Goal: Navigation & Orientation: Understand site structure

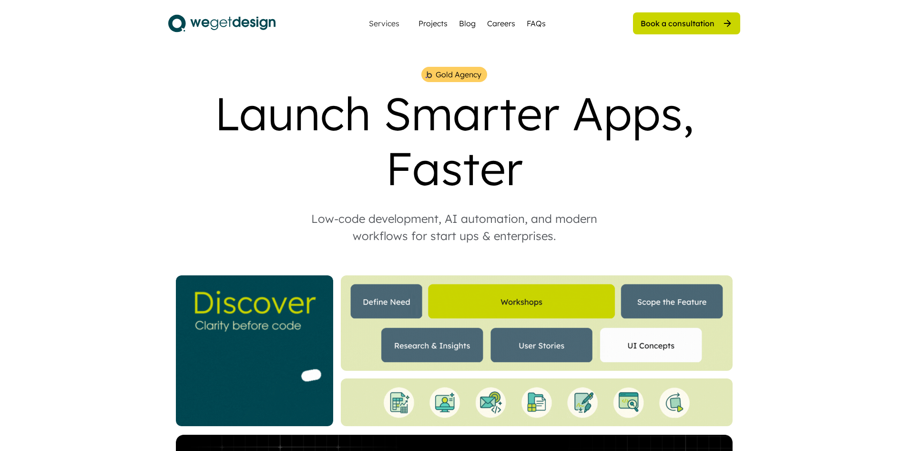
click at [660, 291] on div at bounding box center [537, 322] width 392 height 95
click at [651, 284] on img at bounding box center [537, 322] width 392 height 95
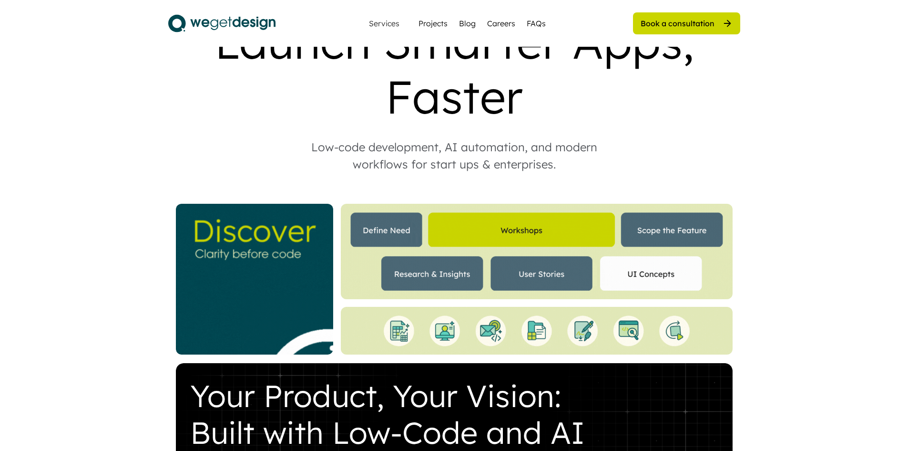
scroll to position [95, 0]
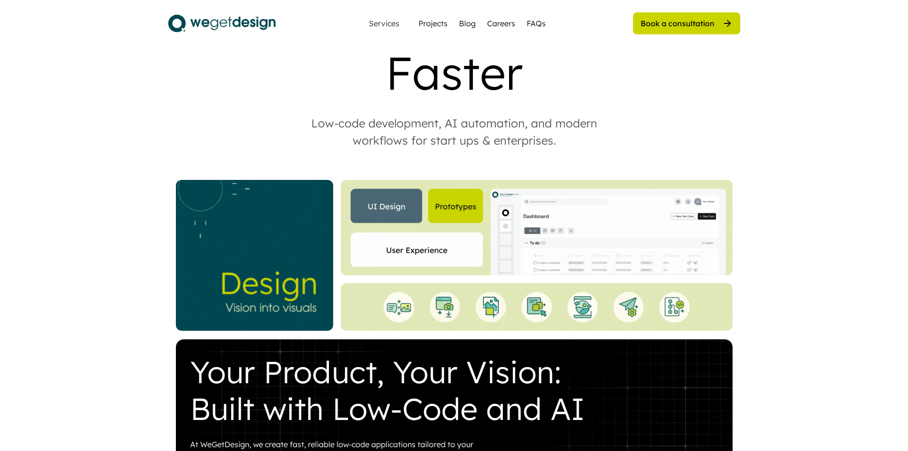
click at [633, 275] on img at bounding box center [537, 227] width 392 height 95
click at [601, 234] on img at bounding box center [537, 227] width 392 height 95
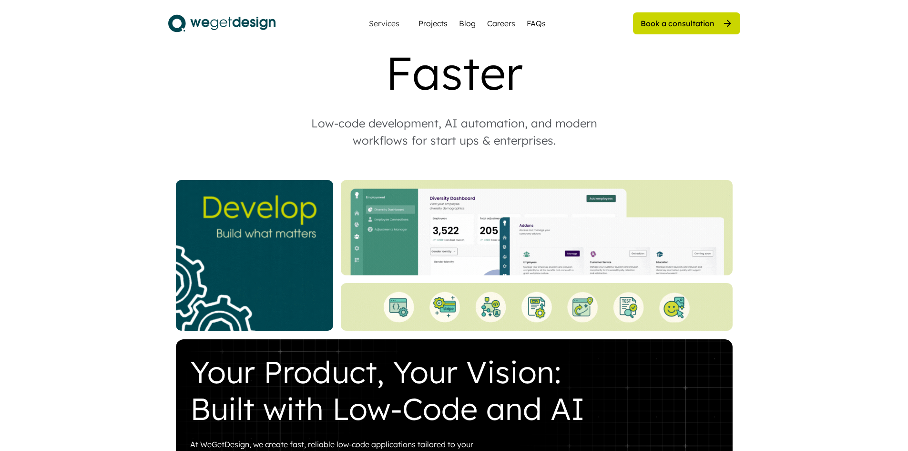
click at [259, 236] on img at bounding box center [254, 255] width 157 height 151
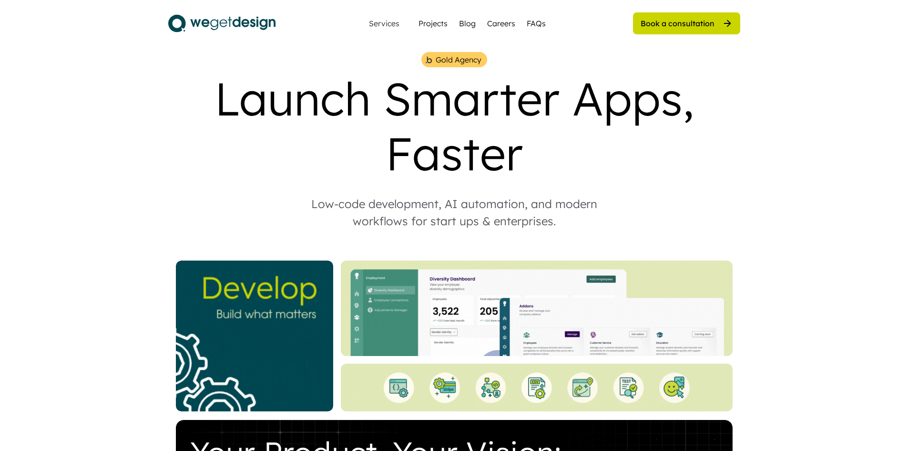
scroll to position [0, 0]
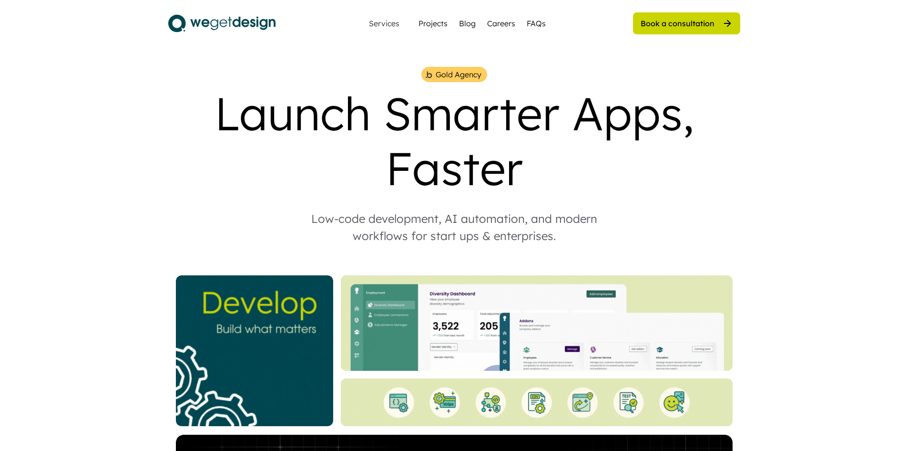
click at [336, 101] on div "Launch Smarter Apps, Faster" at bounding box center [454, 141] width 572 height 110
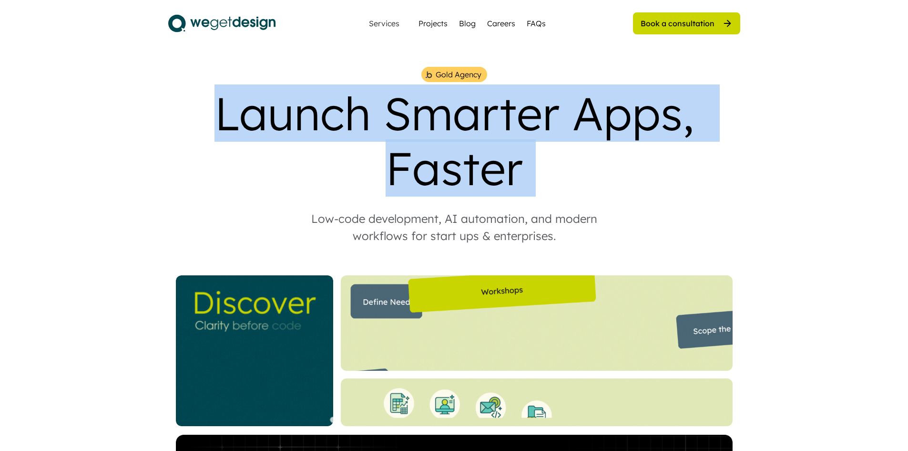
drag, startPoint x: 336, startPoint y: 101, endPoint x: 580, endPoint y: 182, distance: 256.9
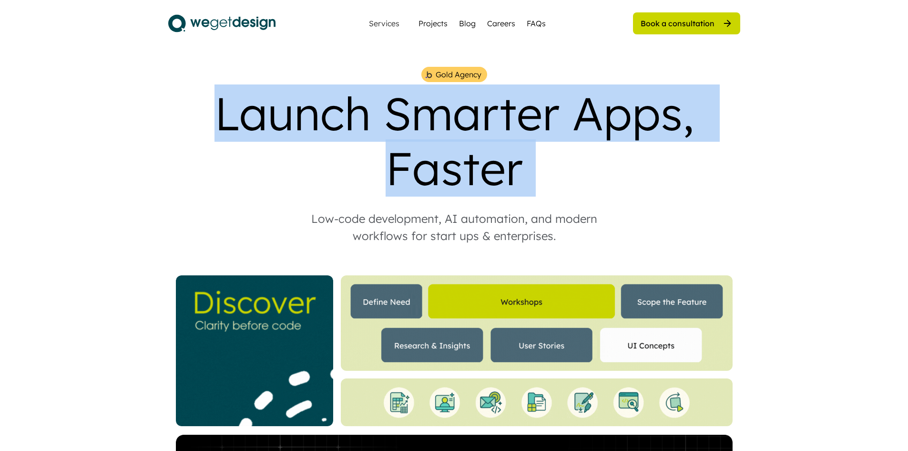
click at [580, 182] on div "Launch Smarter Apps, Faster" at bounding box center [454, 141] width 572 height 110
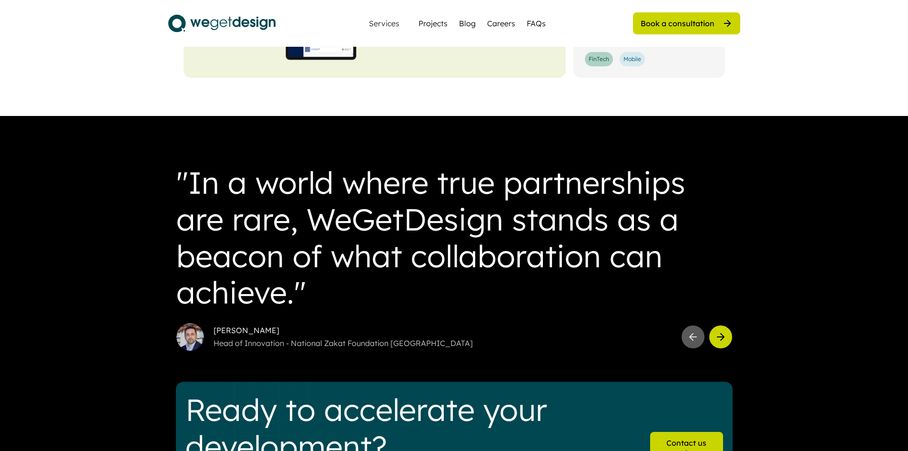
scroll to position [2527, 0]
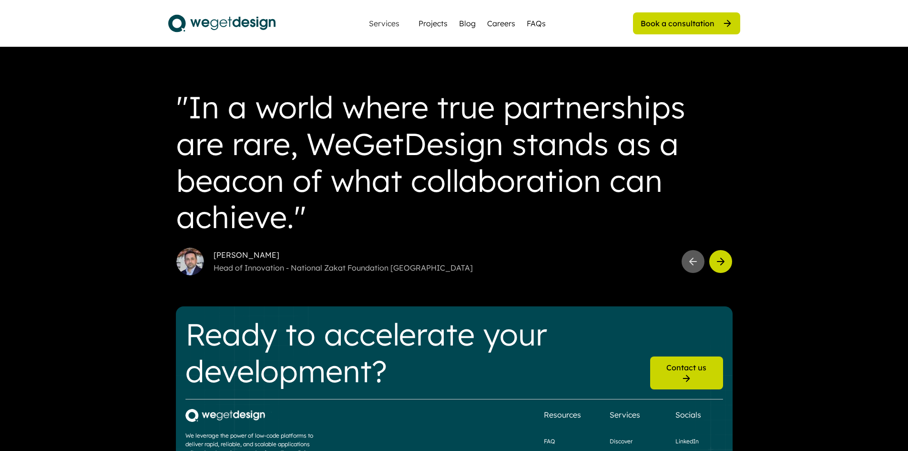
click at [722, 258] on use at bounding box center [721, 261] width 7 height 7
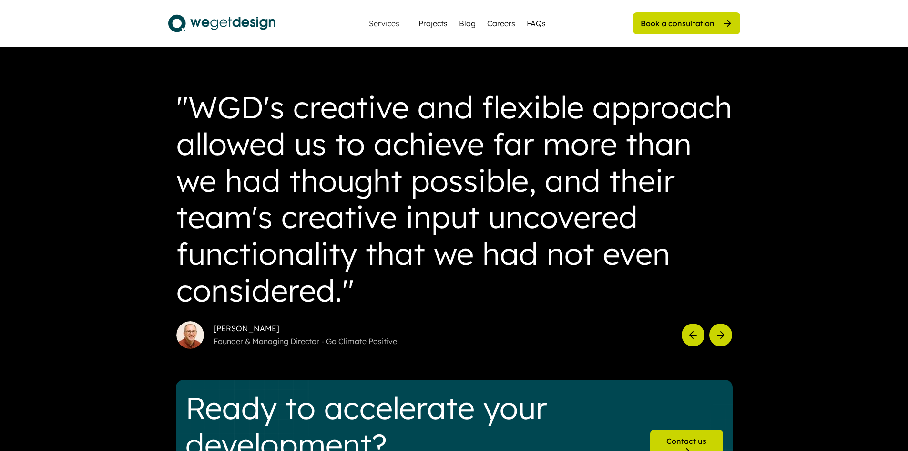
click at [720, 323] on button at bounding box center [720, 334] width 23 height 23
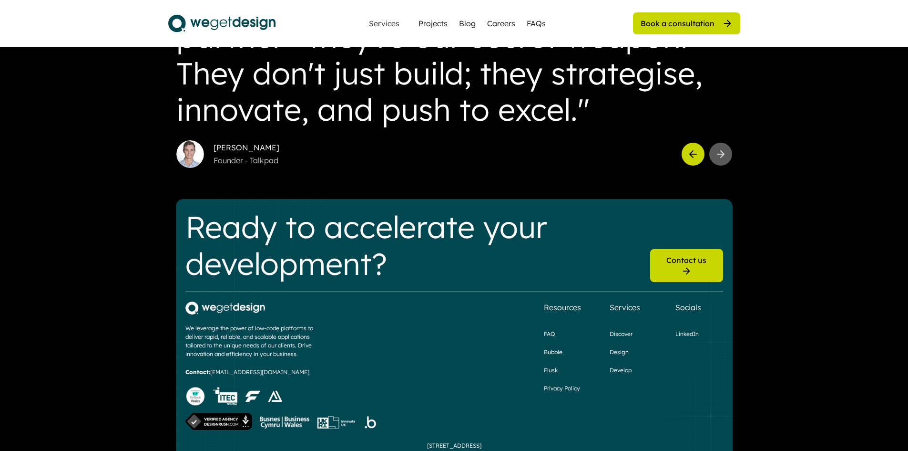
scroll to position [2652, 0]
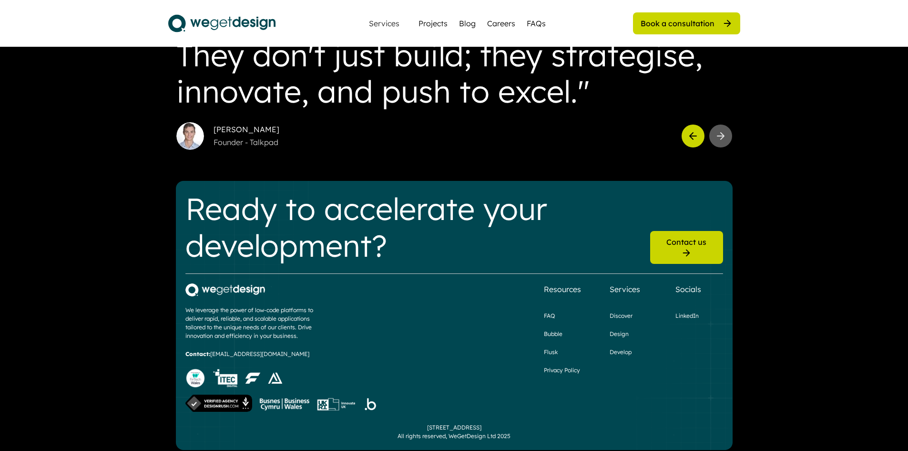
click at [420, 20] on div "Projects" at bounding box center [433, 23] width 29 height 11
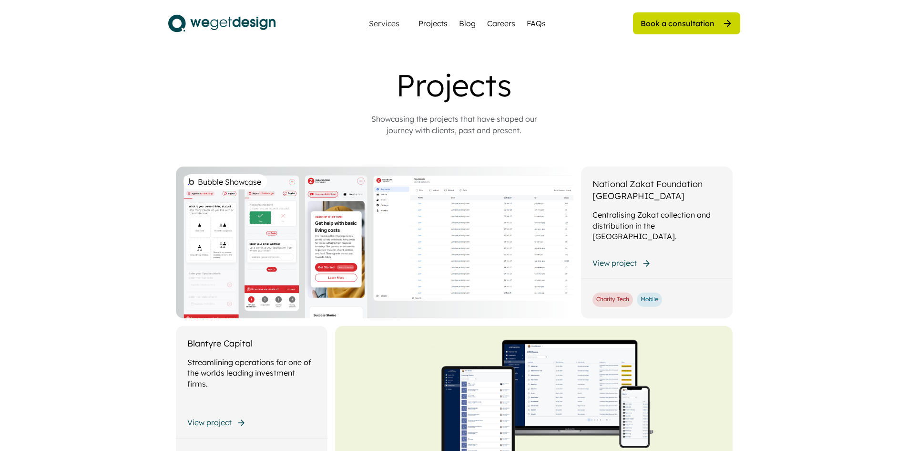
click at [393, 21] on div "Services" at bounding box center [384, 24] width 38 height 8
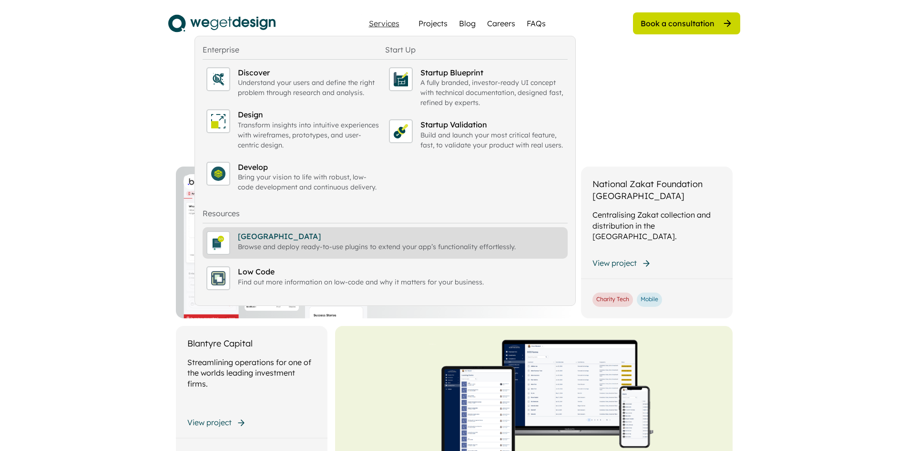
click at [357, 242] on div "Browse and deploy ready-to-use plugins to extend your app’s functionality effor…" at bounding box center [401, 247] width 326 height 10
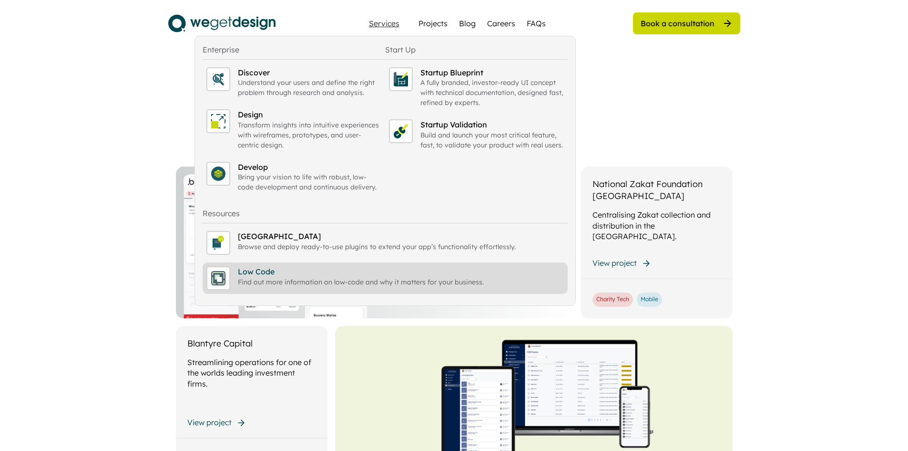
click at [297, 281] on div "Find out more information on low-code and why it matters for your business." at bounding box center [401, 282] width 326 height 10
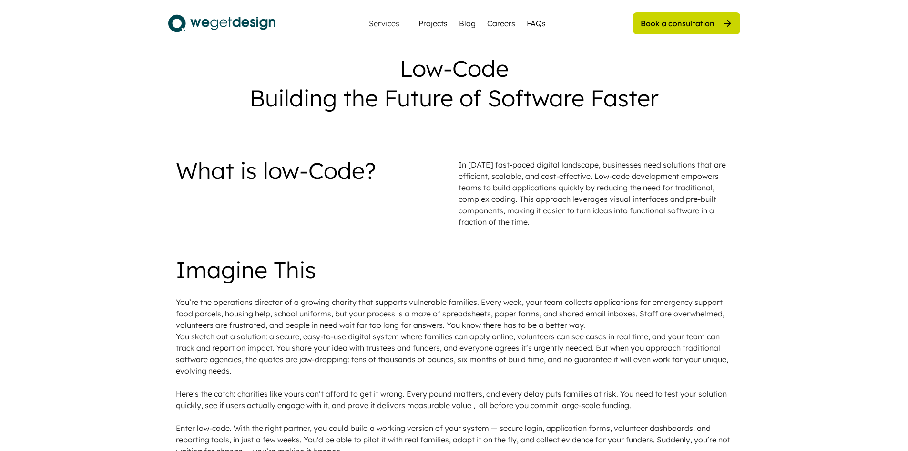
click at [395, 22] on div "Services" at bounding box center [384, 24] width 38 height 8
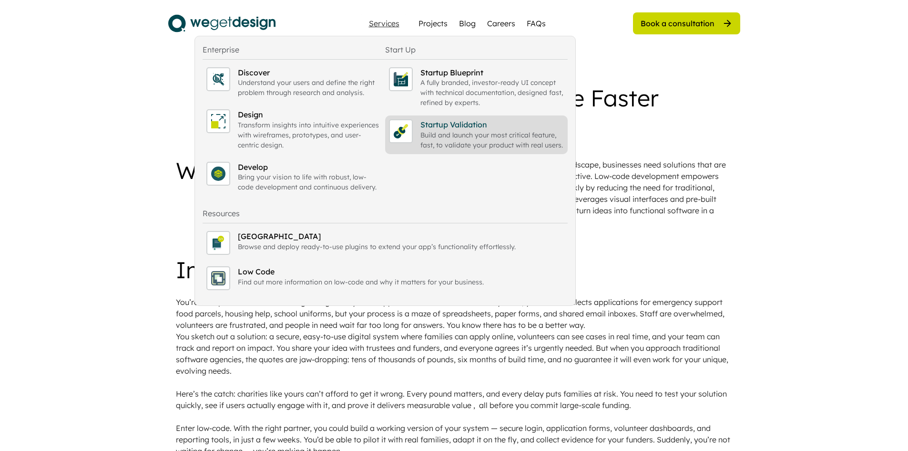
click at [437, 130] on div "Build and launch your most critical feature, fast, to validate your product wit…" at bounding box center [492, 140] width 144 height 20
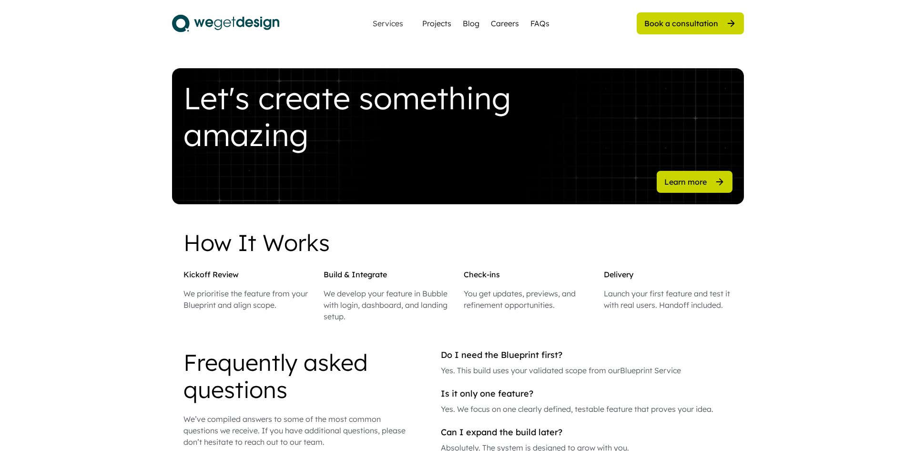
scroll to position [1049, 0]
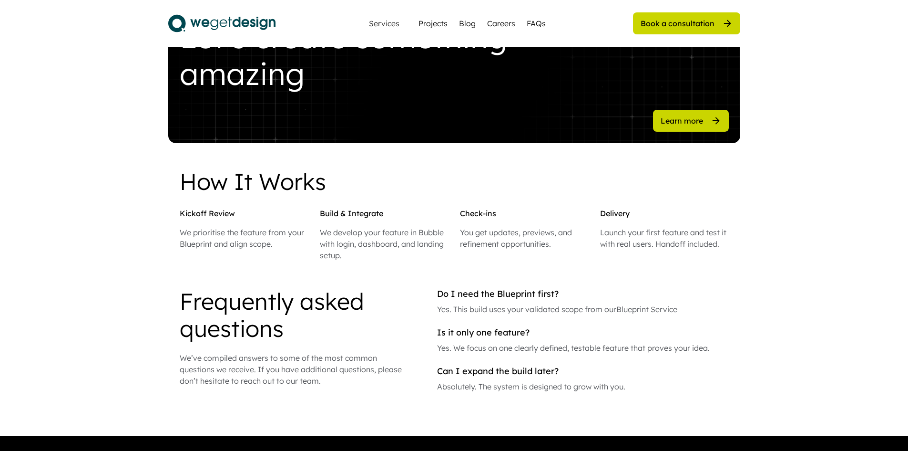
click at [687, 120] on div "Learn more" at bounding box center [682, 120] width 42 height 10
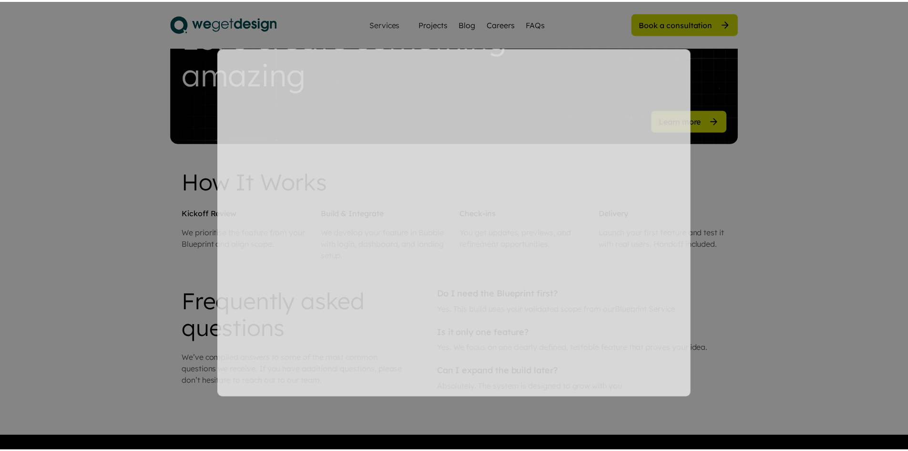
scroll to position [0, 0]
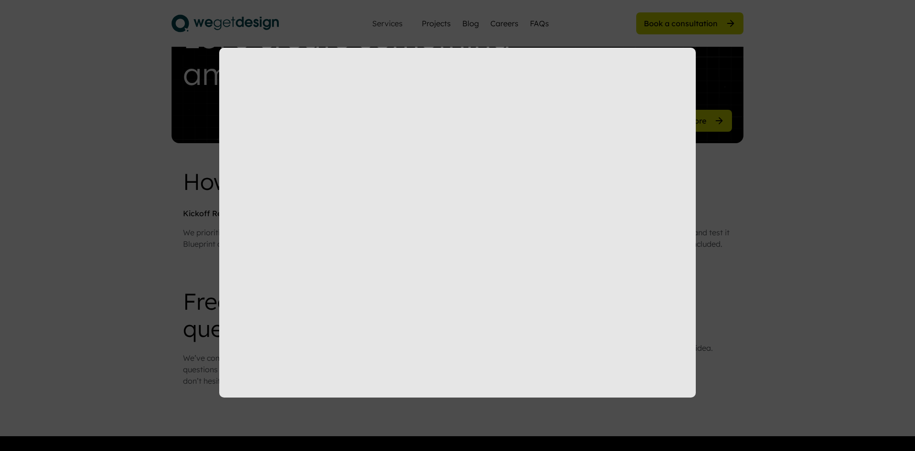
click at [767, 248] on div at bounding box center [457, 225] width 915 height 451
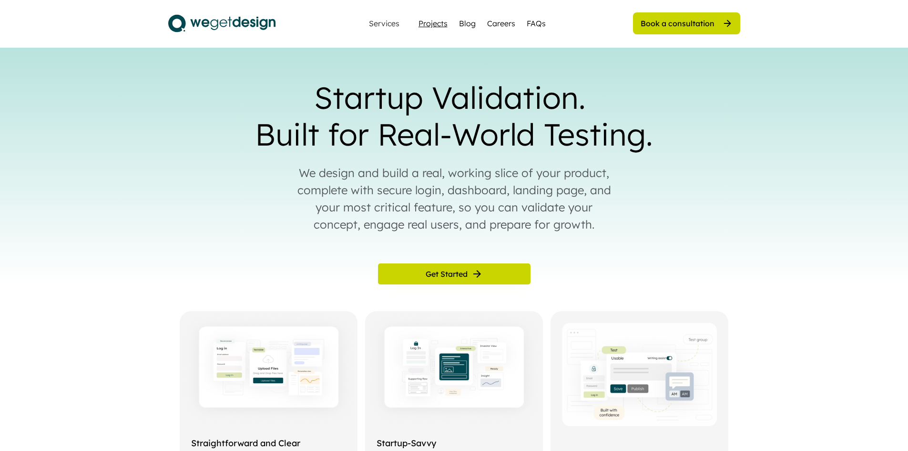
click at [431, 24] on div "Projects" at bounding box center [433, 23] width 29 height 11
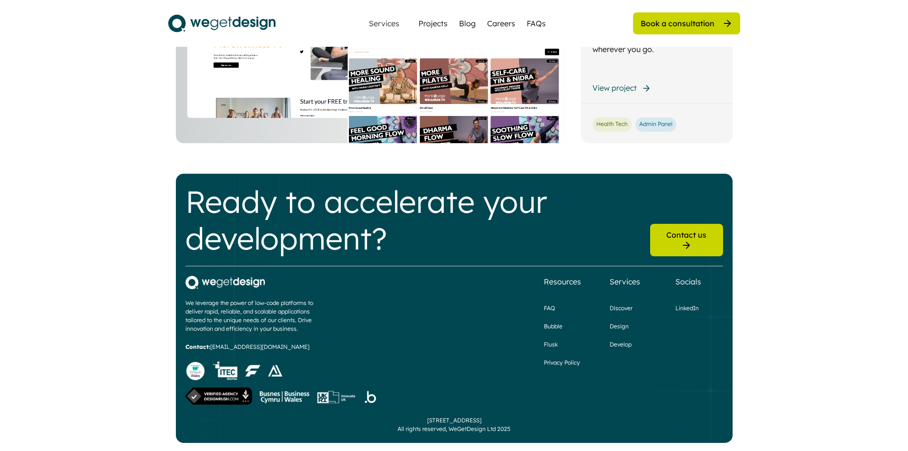
scroll to position [1134, 0]
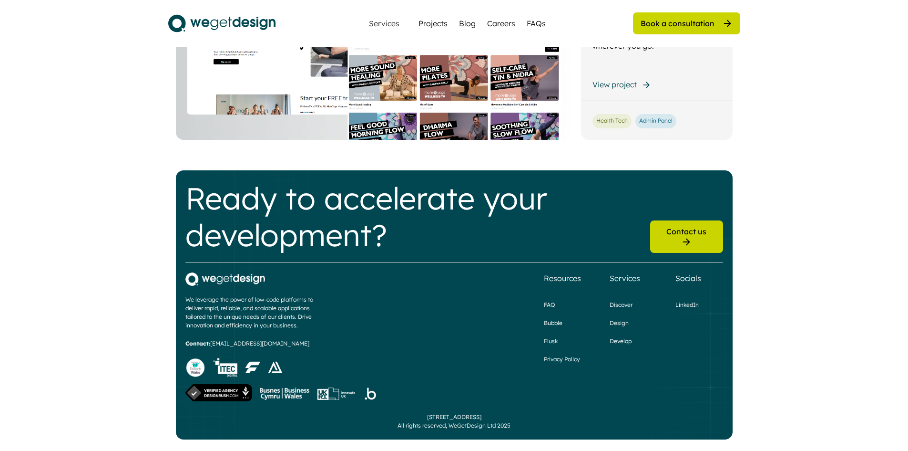
click at [470, 28] on div "Blog" at bounding box center [467, 23] width 17 height 11
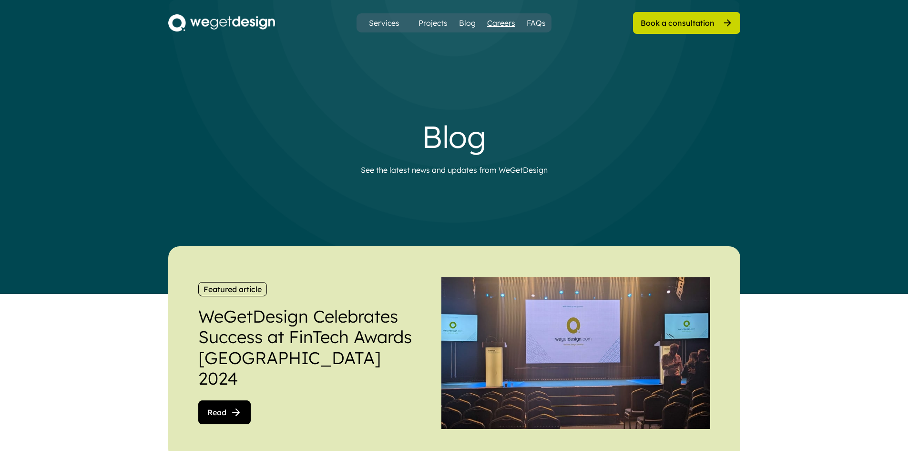
click at [495, 25] on div "Careers" at bounding box center [501, 22] width 28 height 11
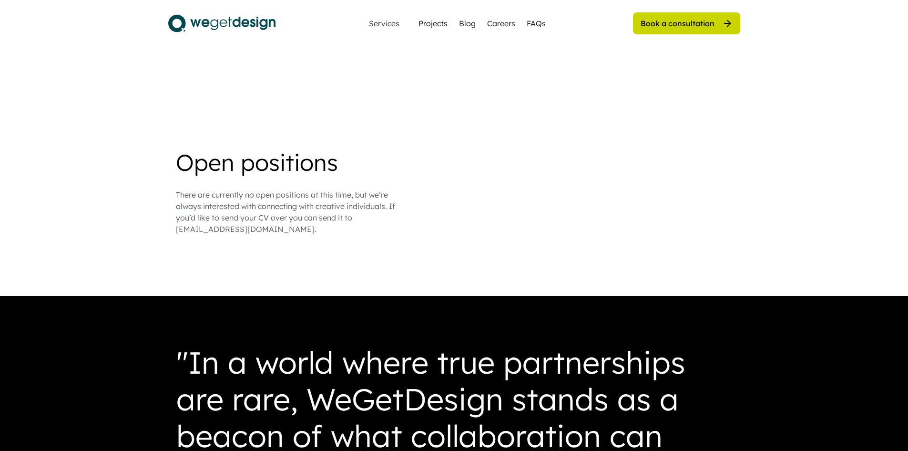
scroll to position [810, 0]
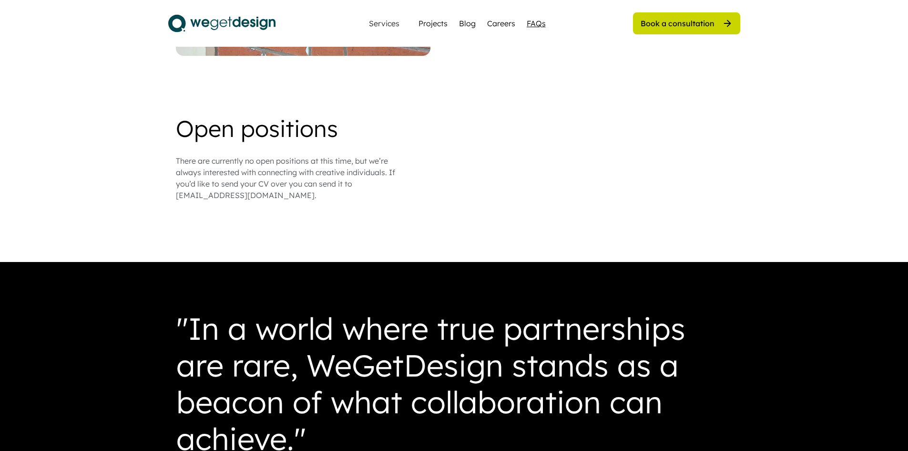
click at [537, 22] on div "FAQs" at bounding box center [536, 23] width 19 height 11
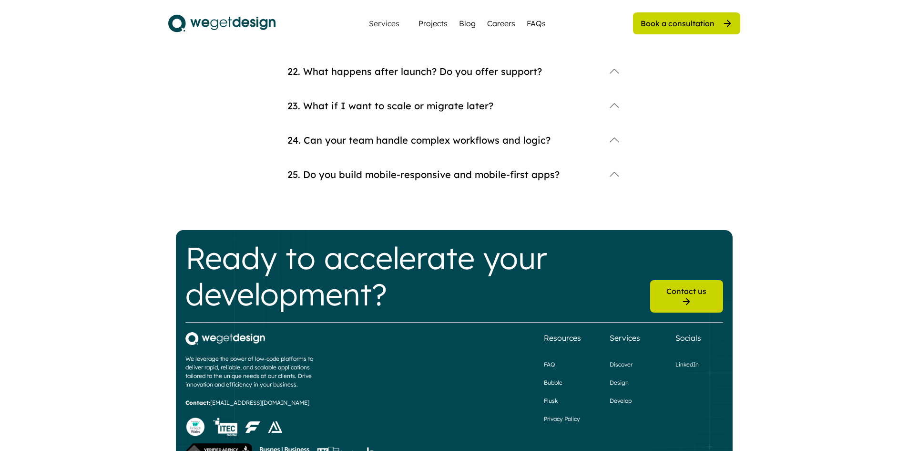
scroll to position [921, 0]
